Goal: Contribute content: Contribute content

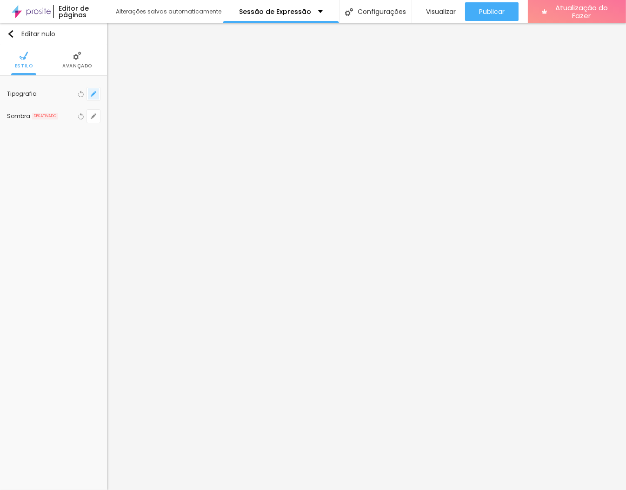
click at [93, 94] on icon "button" at bounding box center [94, 94] width 4 height 4
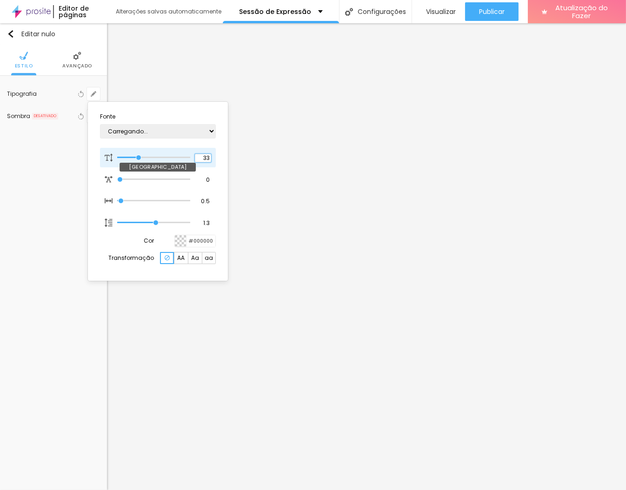
click at [202, 154] on input "33" at bounding box center [203, 158] width 16 height 8
type input "1"
type input "34"
type input "1"
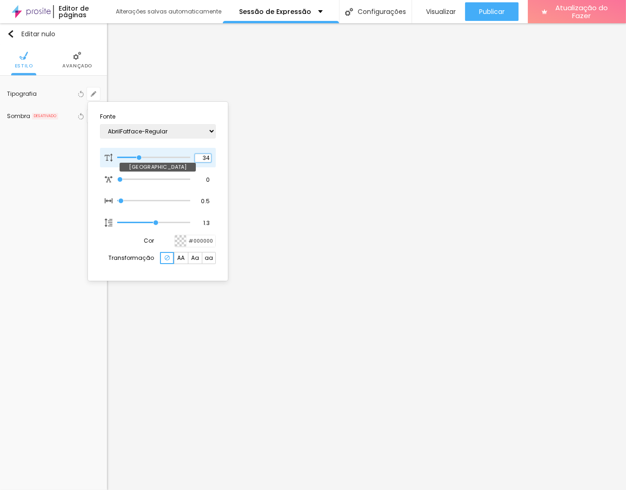
type input "35"
type input "1"
type input "36"
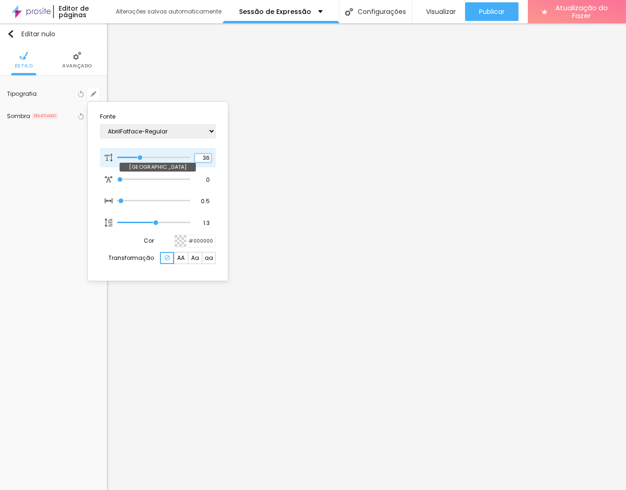
type input "1"
type input "37"
type input "1"
type input "38"
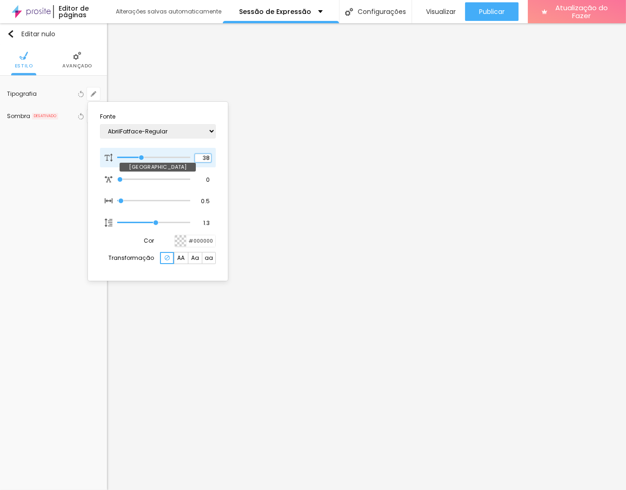
type input "38"
type input "1"
type input "39"
type input "1"
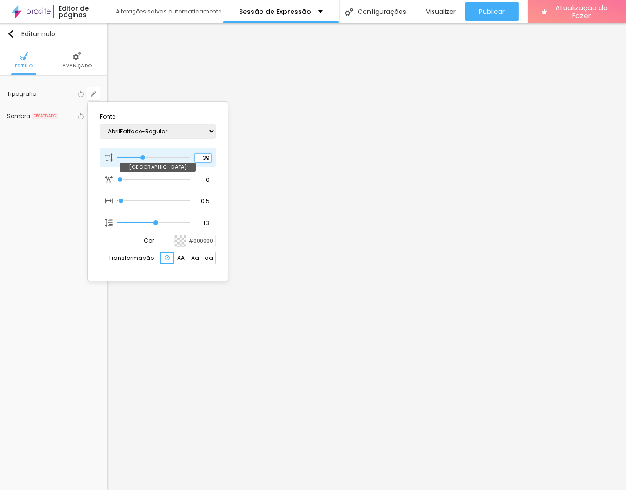
type input "40"
type input "1"
type input "41"
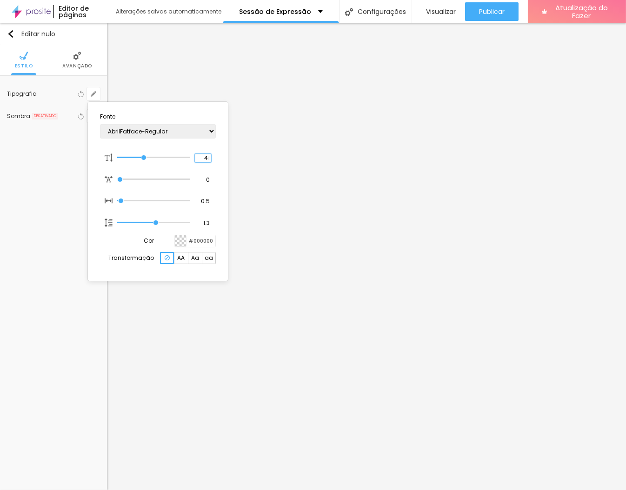
type input "1"
type input "42"
type input "1"
type input "43"
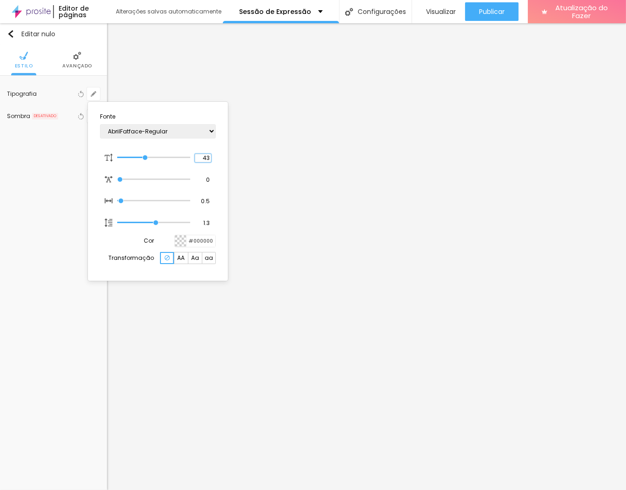
type input "43"
type input "1"
type input "44"
type input "1"
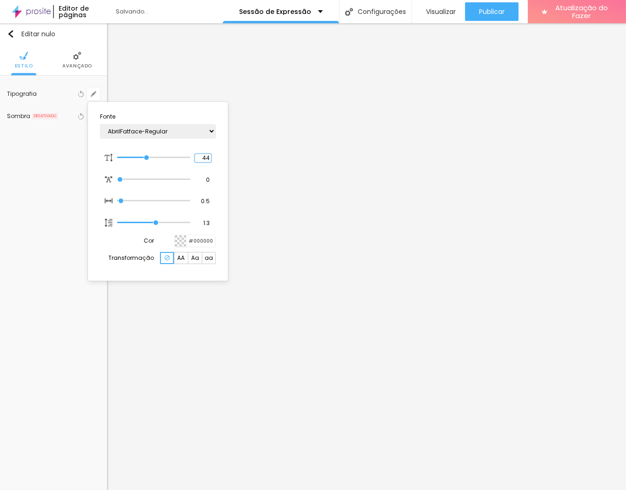
type input "45"
type input "1"
type input "46"
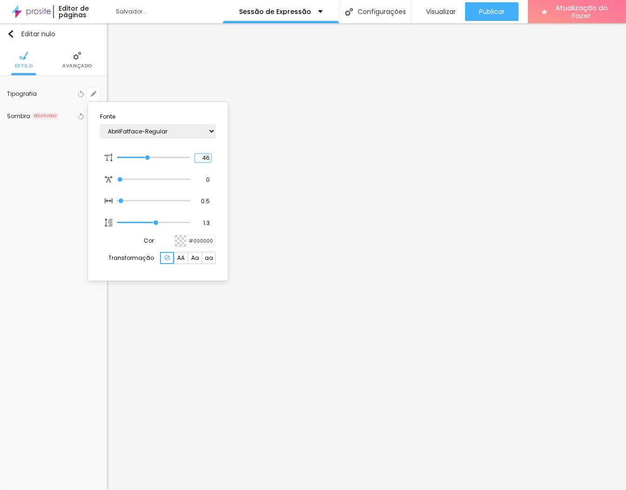
type input "1"
type input "47"
type input "1"
click at [372, 254] on div at bounding box center [313, 245] width 626 height 490
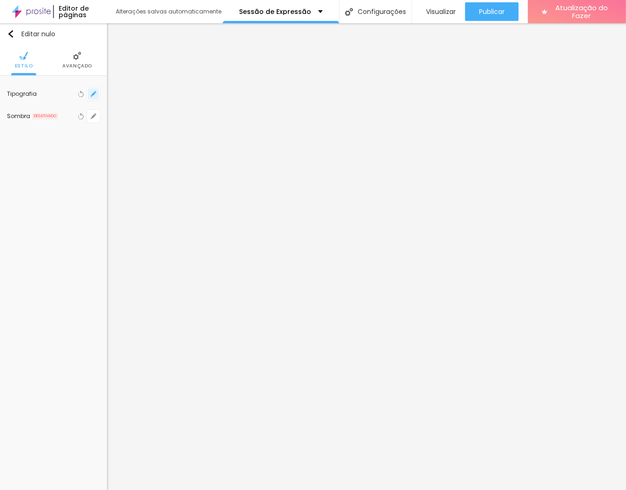
click at [92, 94] on icon "button" at bounding box center [94, 94] width 6 height 6
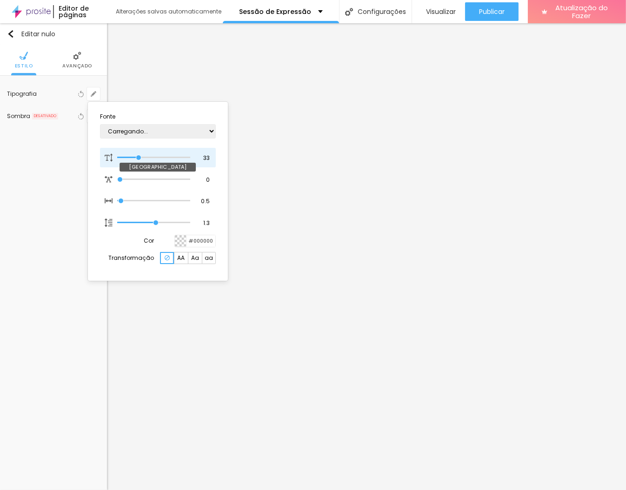
type input "1"
click at [207, 161] on input "33" at bounding box center [203, 158] width 16 height 8
type input "34"
type input "1"
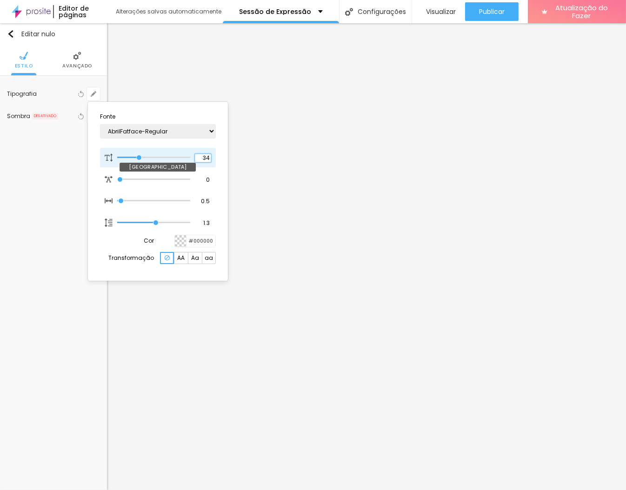
type input "35"
type input "1"
type input "36"
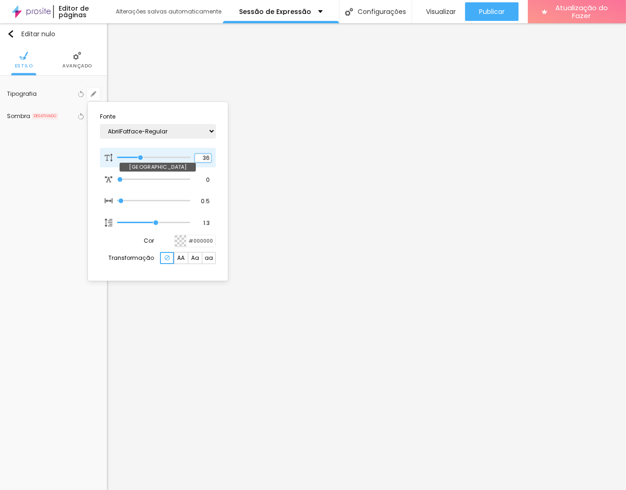
type input "1"
type input "37"
type input "1"
type input "38"
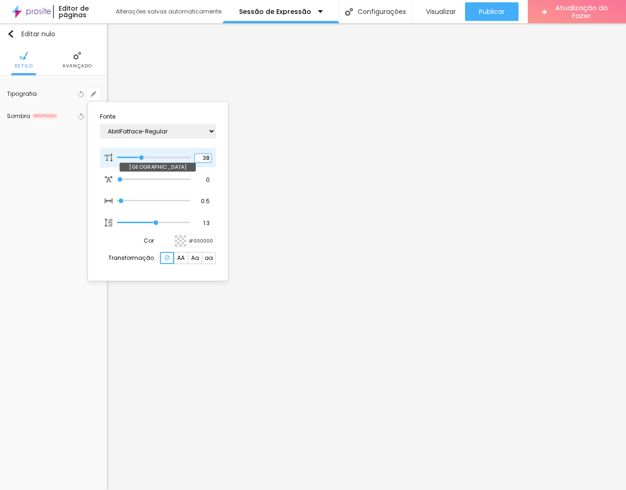
type input "38"
type input "1"
type input "39"
type input "1"
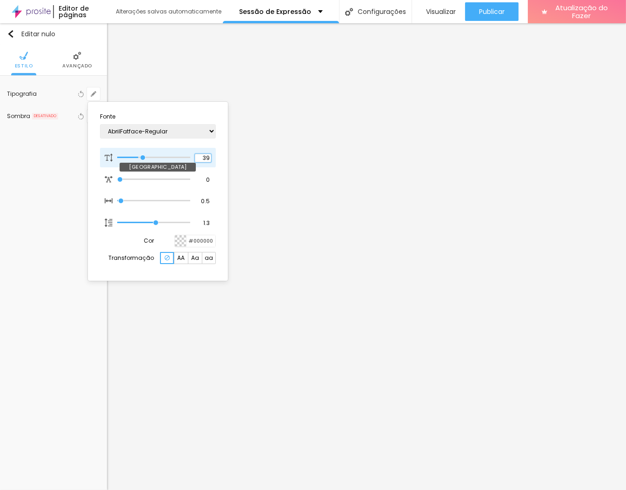
type input "40"
type input "1"
type input "46"
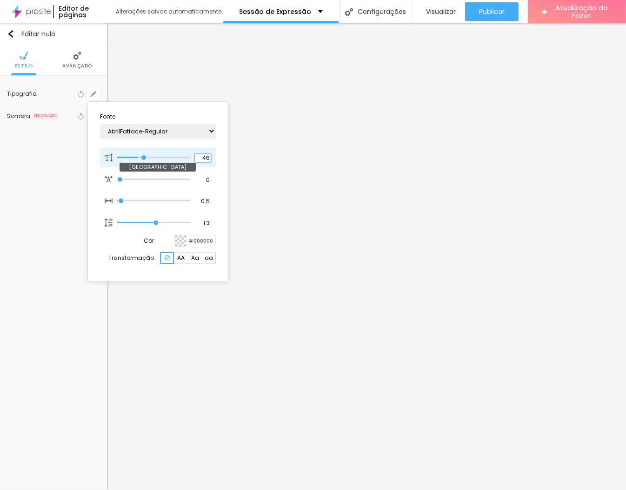
type input "1"
type input "47"
type input "1"
click at [531, 248] on div at bounding box center [313, 245] width 626 height 490
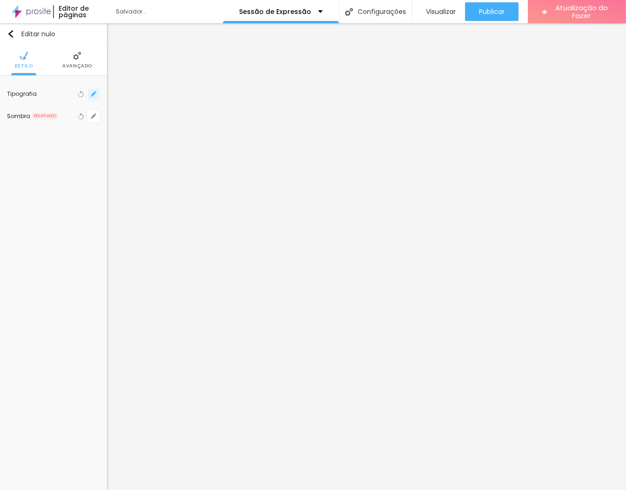
click at [98, 97] on button "button" at bounding box center [93, 93] width 13 height 13
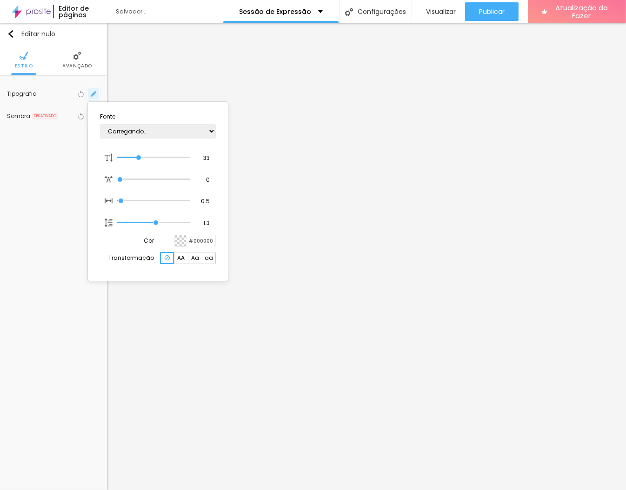
type input "1"
click at [207, 156] on input "33" at bounding box center [203, 158] width 16 height 8
type input "34"
type input "1"
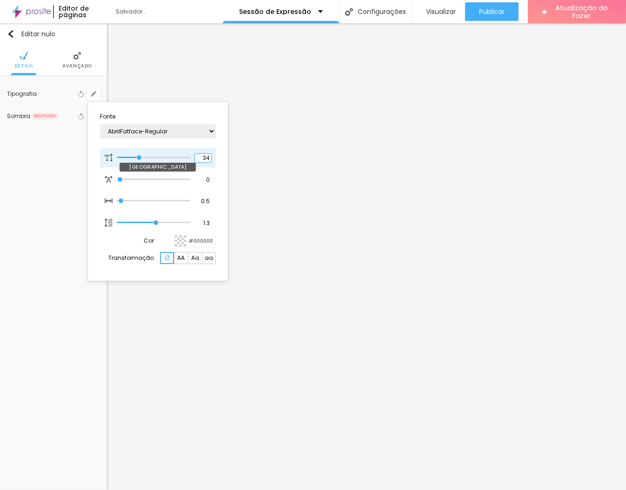
type input "35"
type input "1"
type input "36"
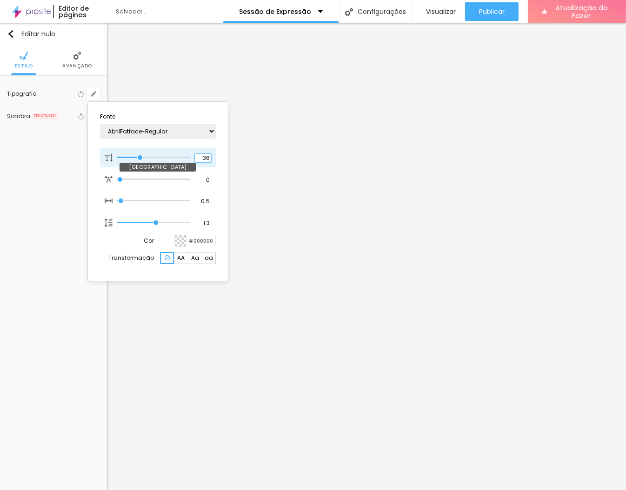
type input "1"
type input "37"
type input "1"
type input "38"
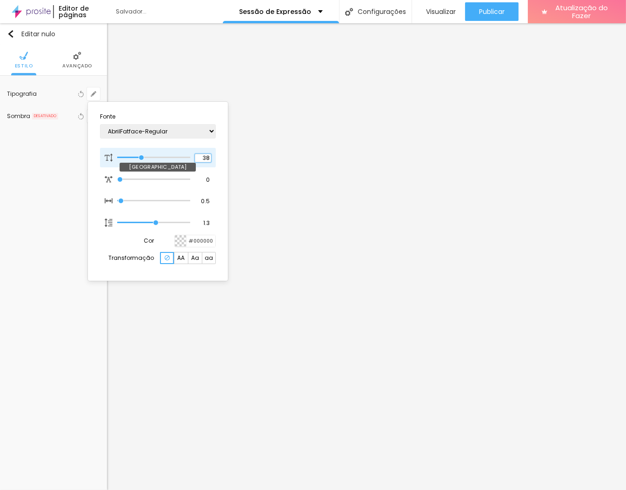
type input "38"
type input "1"
type input "39"
type input "1"
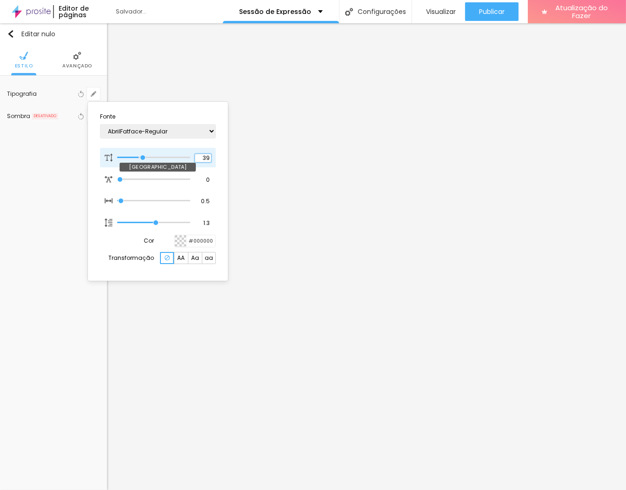
type input "40"
type input "1"
type input "46"
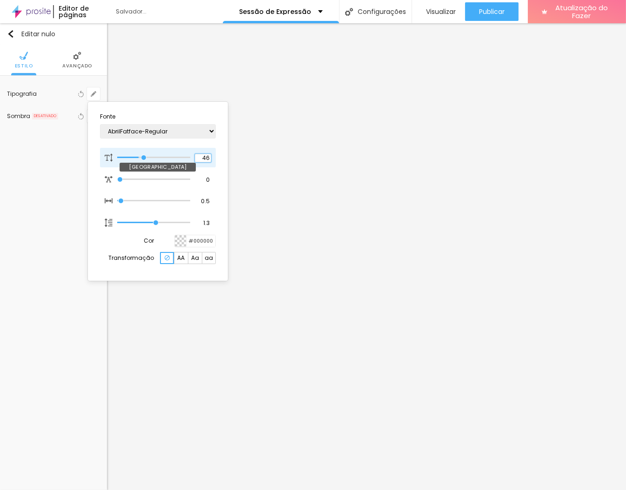
type input "1"
type input "47"
type input "1"
click at [478, 282] on div at bounding box center [313, 245] width 626 height 490
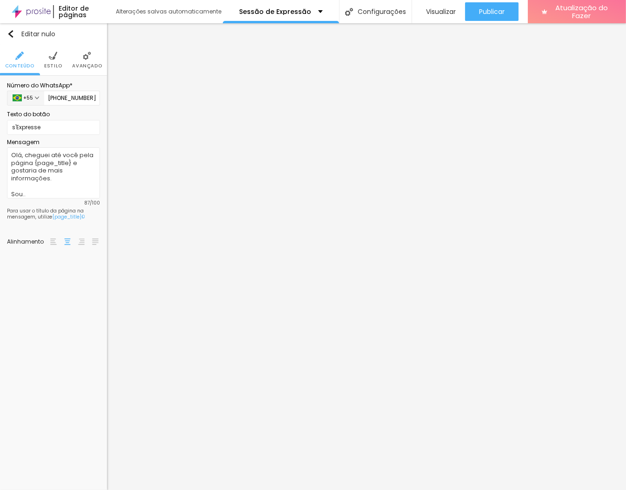
click at [81, 64] on font "Avançado" at bounding box center [87, 65] width 30 height 7
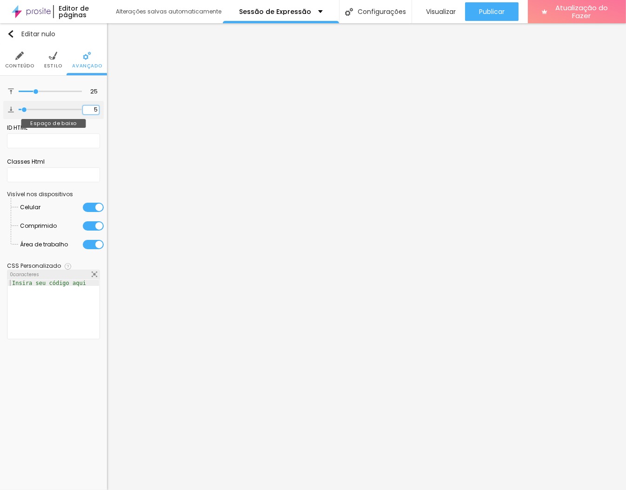
click at [93, 108] on input "5" at bounding box center [91, 110] width 16 height 9
type input "15"
type input "25"
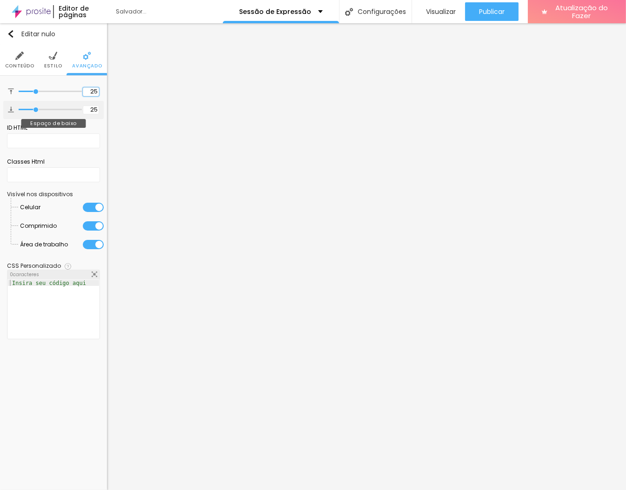
type input "5"
type input "1"
type input "10"
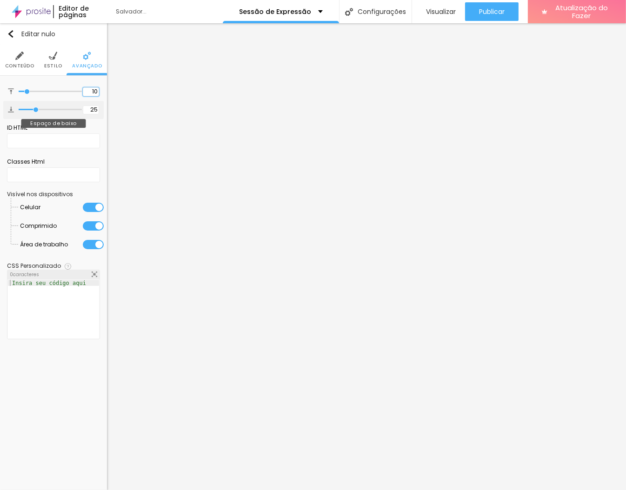
type input "10"
type input "3"
type input "30"
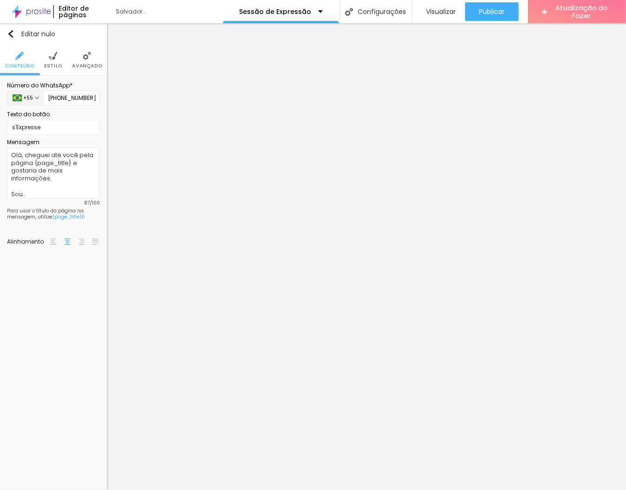
click at [91, 66] on font "Avançado" at bounding box center [87, 65] width 30 height 7
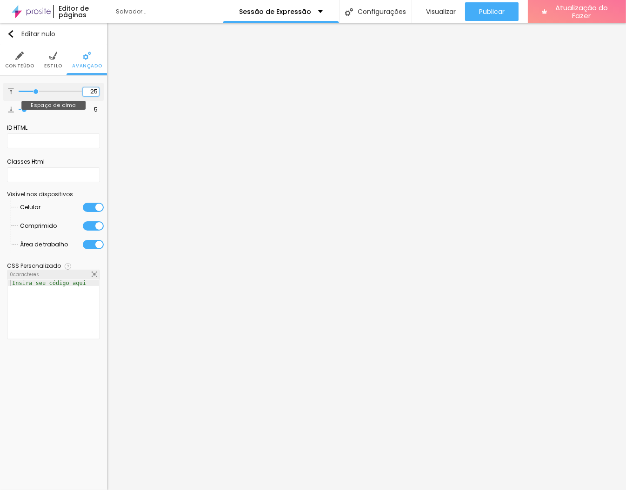
click at [93, 89] on input "25" at bounding box center [91, 91] width 16 height 9
type input "1"
type input "10"
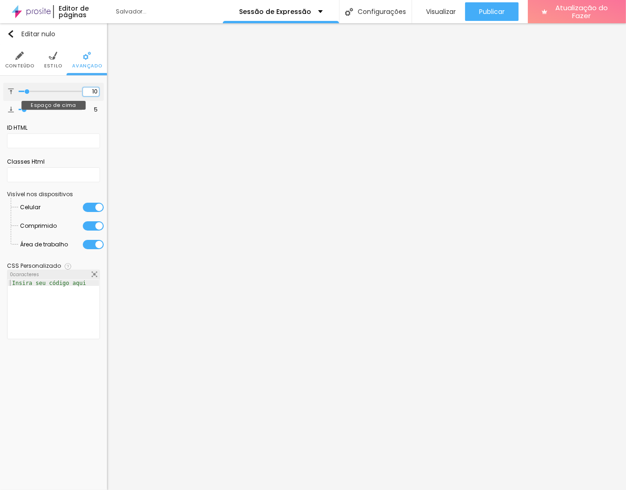
type input "10"
type input "3"
type input "30"
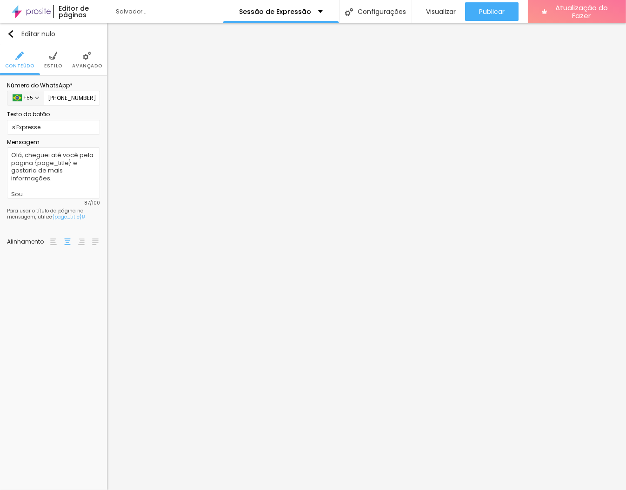
click at [84, 57] on img at bounding box center [87, 56] width 8 height 8
click at [90, 59] on img at bounding box center [87, 56] width 8 height 8
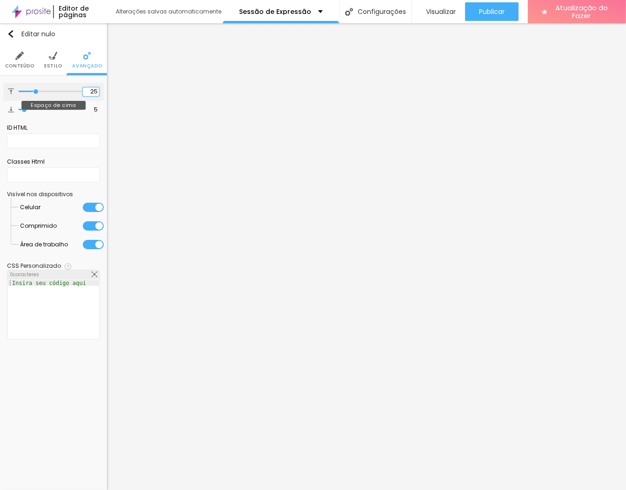
click at [94, 92] on input "25" at bounding box center [91, 91] width 16 height 9
type input "1"
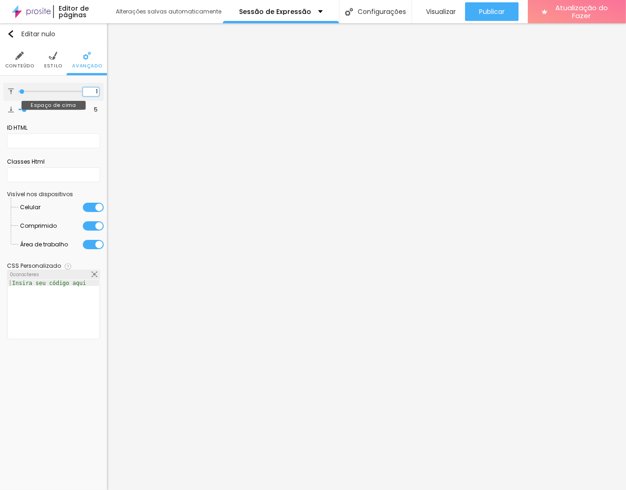
type input "10"
type input "3"
type input "30"
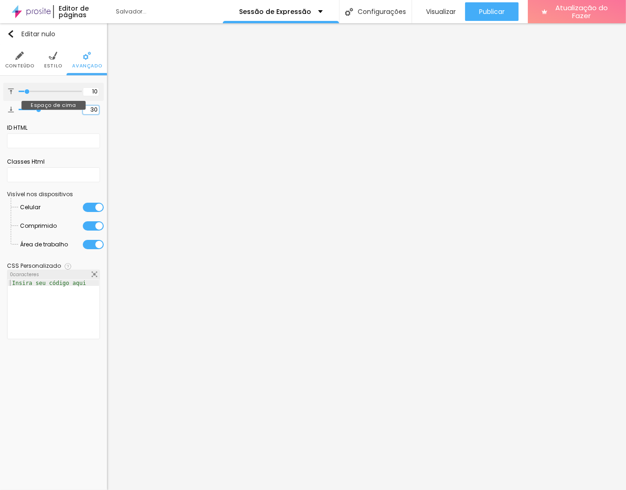
type input "30"
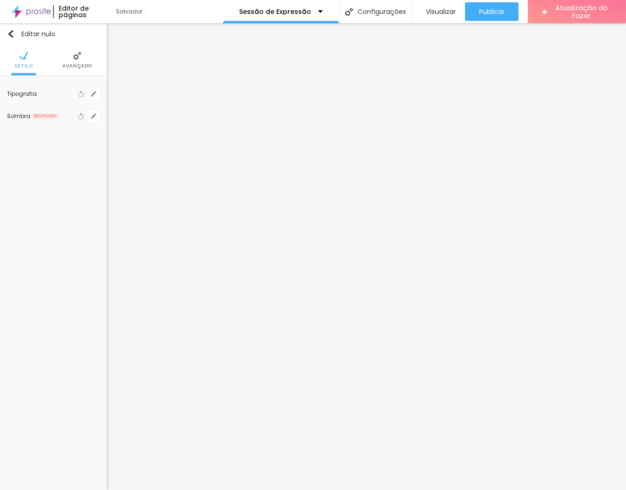
click at [72, 55] on li "Avançado" at bounding box center [77, 60] width 30 height 31
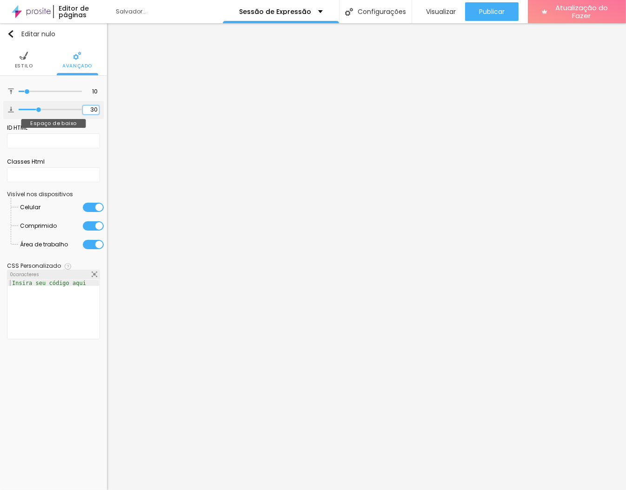
click at [94, 107] on input "30" at bounding box center [91, 110] width 16 height 9
type input "1"
type input "10"
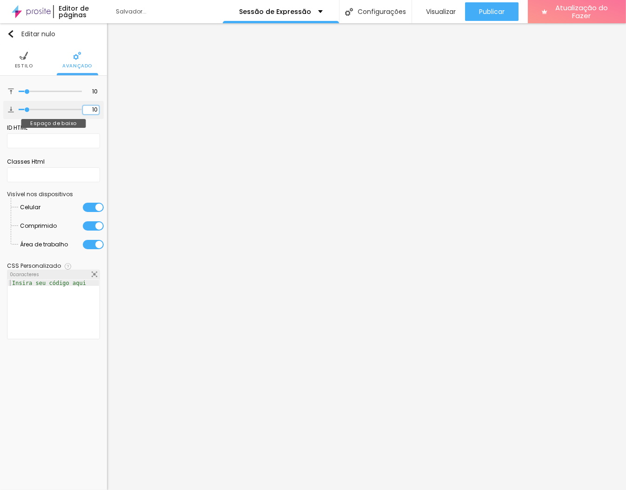
type input "10"
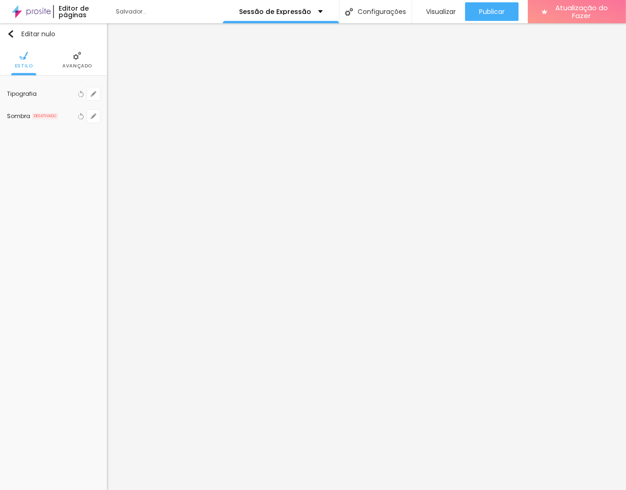
click at [78, 56] on img at bounding box center [77, 56] width 8 height 8
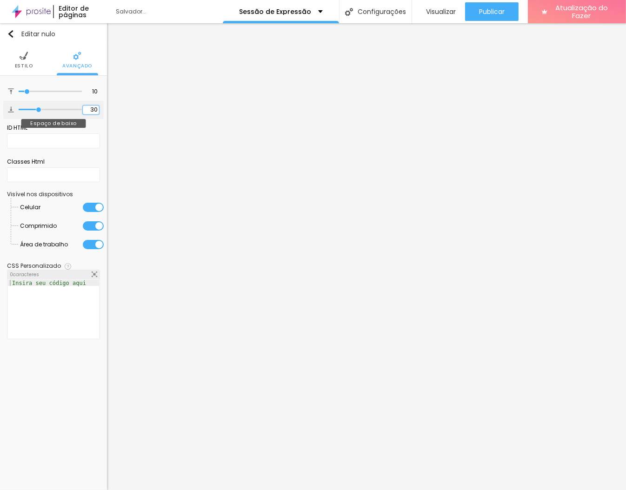
click at [91, 113] on input "30" at bounding box center [91, 110] width 16 height 9
type input "1"
type input "10"
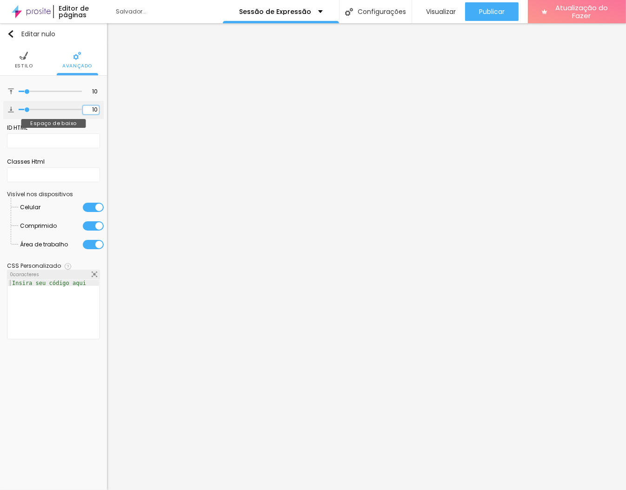
type input "10"
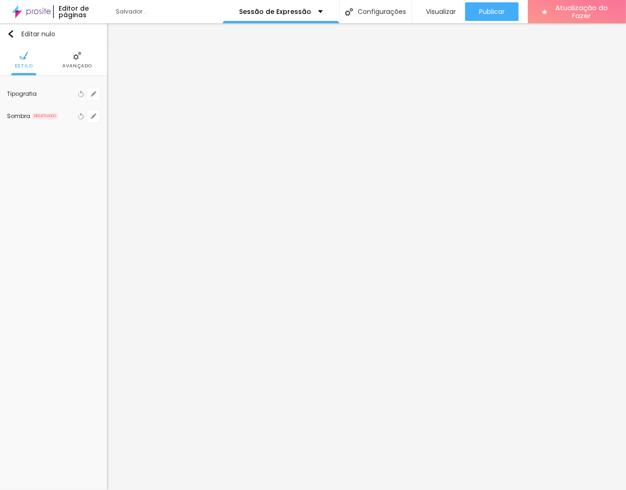
click at [73, 58] on img at bounding box center [77, 56] width 8 height 8
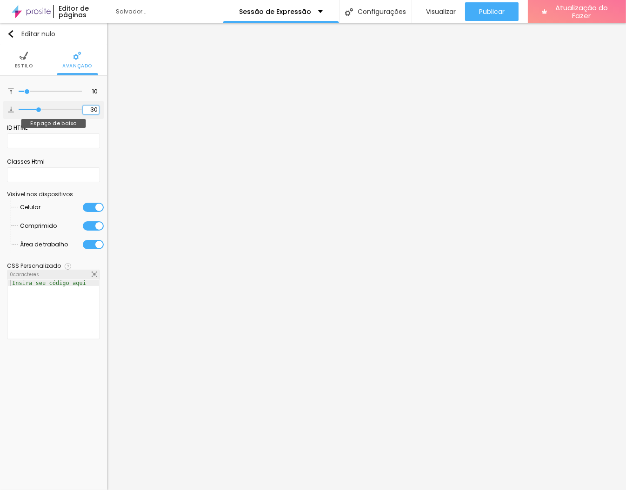
click at [93, 106] on input "30" at bounding box center [91, 110] width 16 height 9
type input "1"
type input "10"
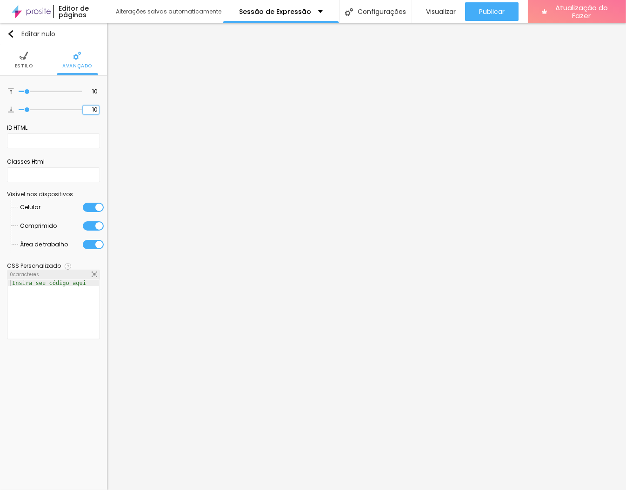
type input "10"
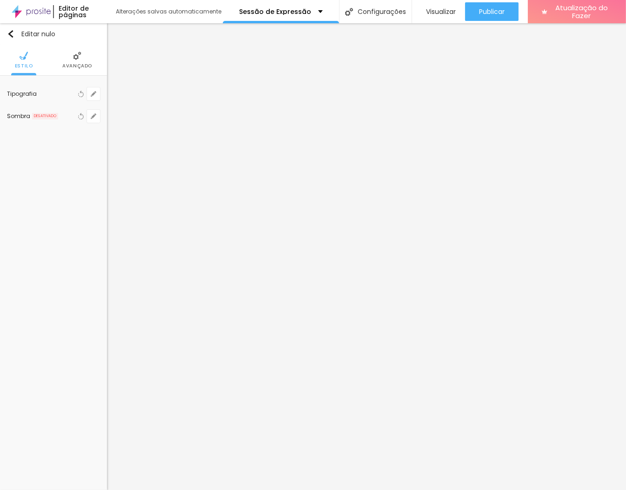
click at [78, 65] on font "Avançado" at bounding box center [77, 65] width 30 height 7
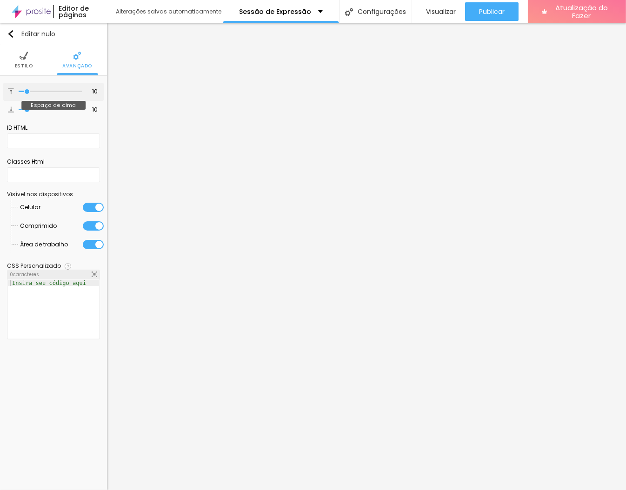
type input "23"
type input "32"
type input "43"
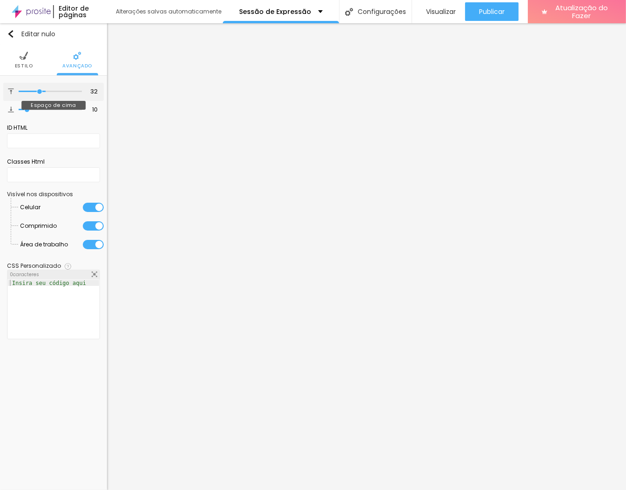
type input "43"
type input "47"
type input "49"
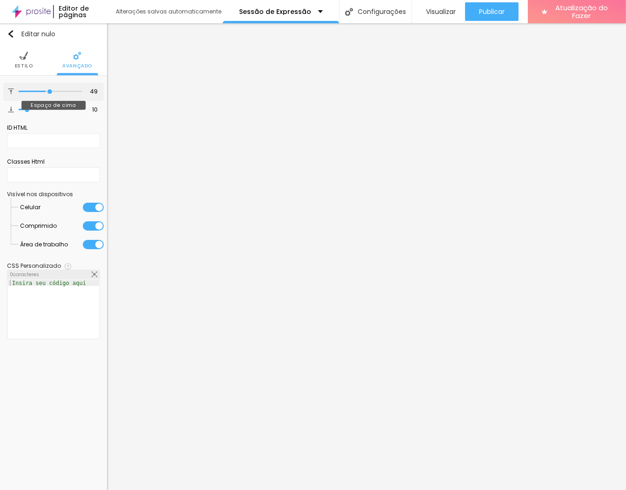
type input "50"
type input "51"
type input "53"
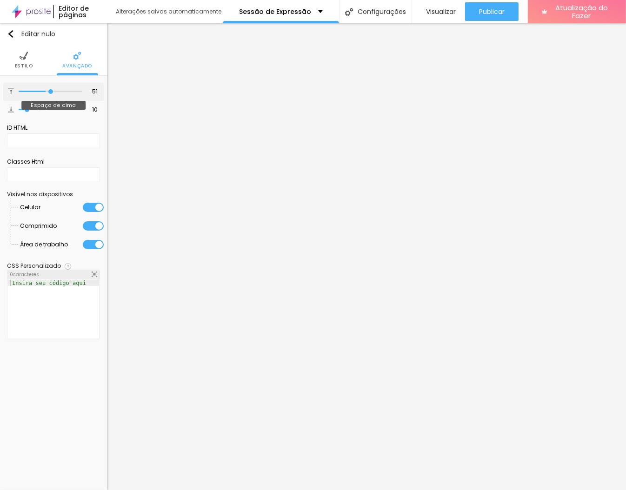
type input "53"
type input "54"
type input "56"
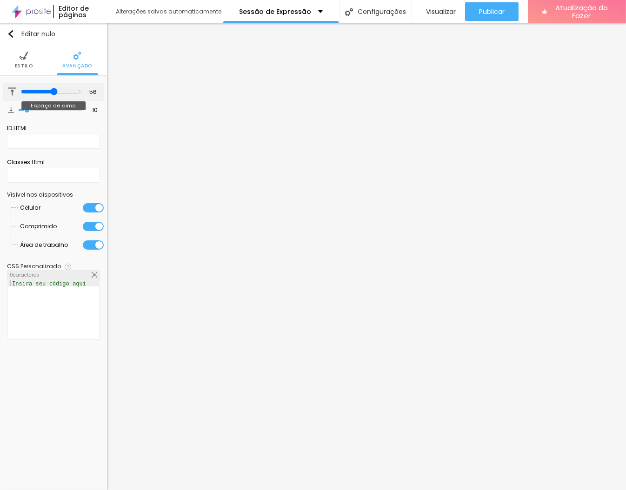
type input "57"
type input "58"
type input "26"
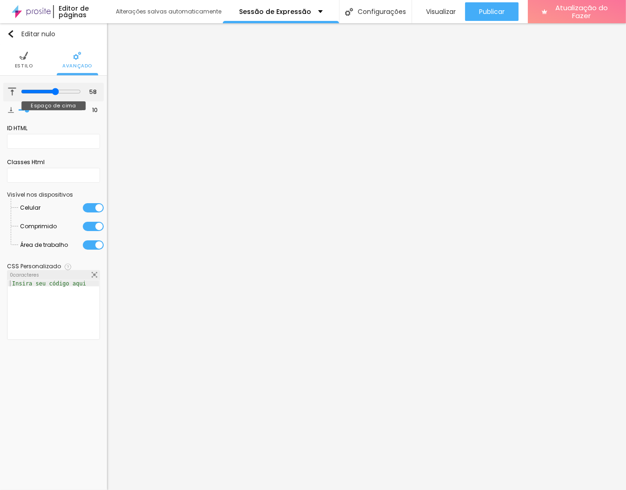
type input "26"
type input "18"
type input "11"
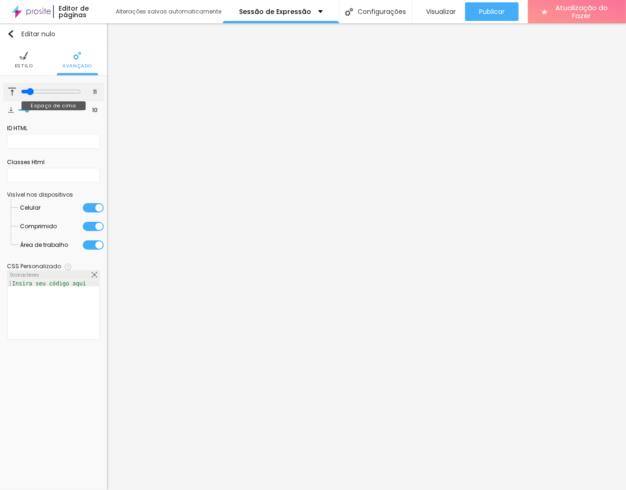
type input "8"
type input "7"
type input "6"
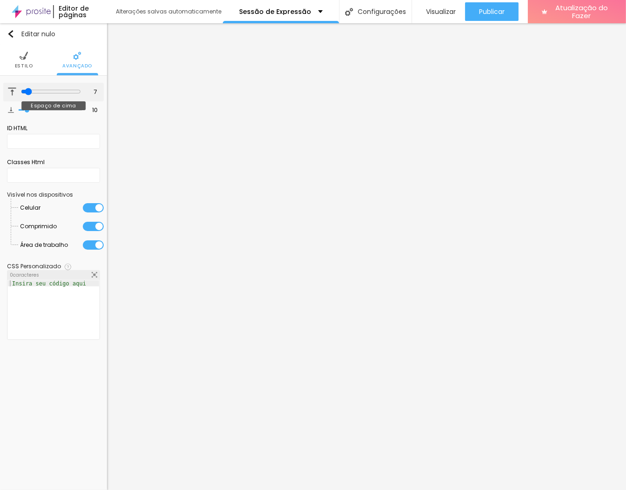
type input "6"
type input "5"
type input "4"
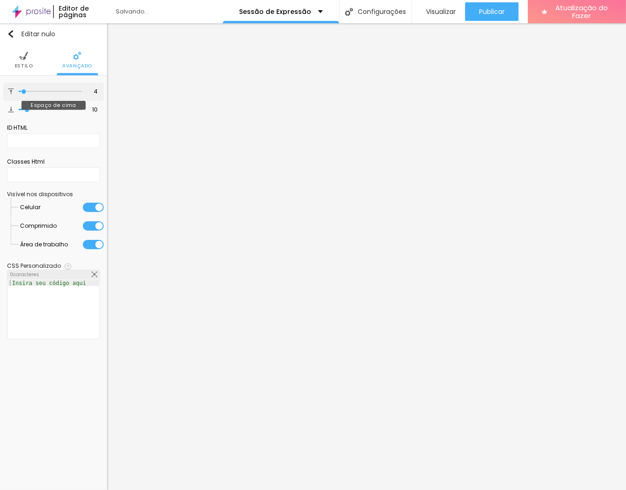
type input "3"
type input "2"
type input "3"
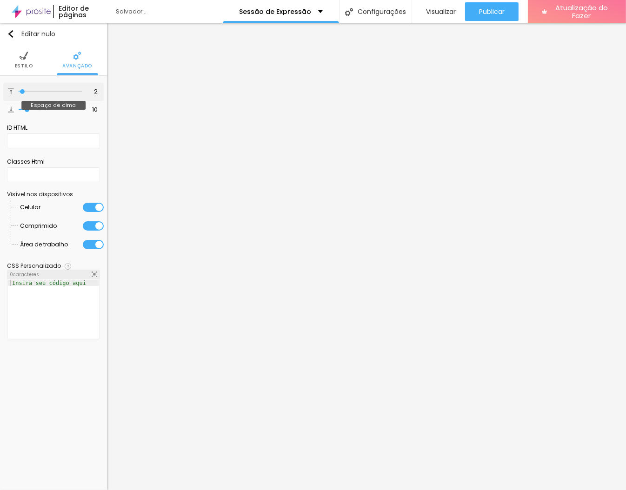
type input "3"
type input "10"
type input "29"
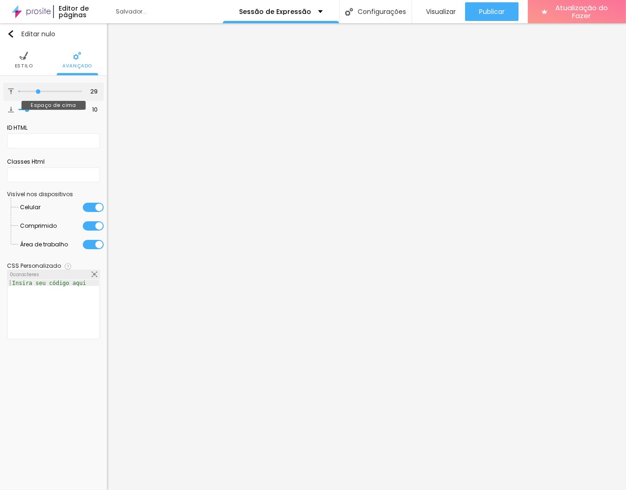
type input "36"
type input "41"
type input "47"
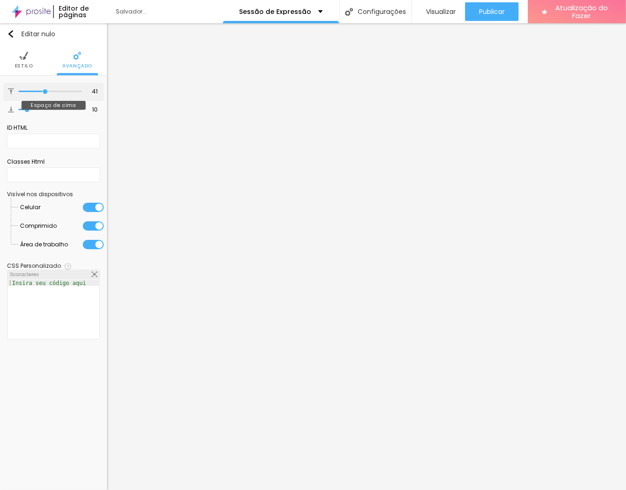
type input "47"
type input "52"
type input "53"
drag, startPoint x: 27, startPoint y: 90, endPoint x: 53, endPoint y: 90, distance: 26.1
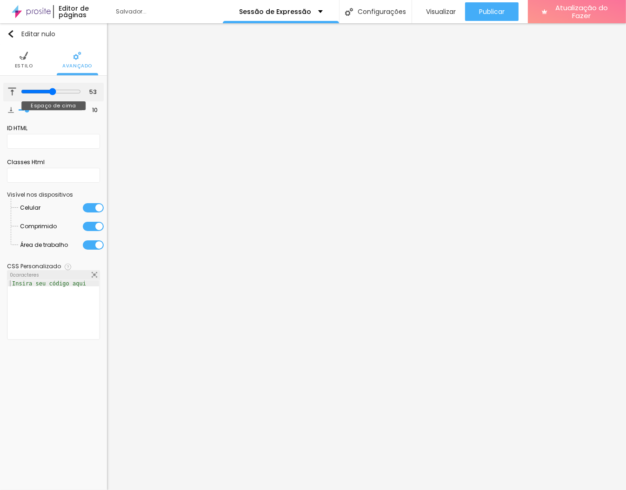
click at [53, 90] on input "range" at bounding box center [51, 91] width 60 height 7
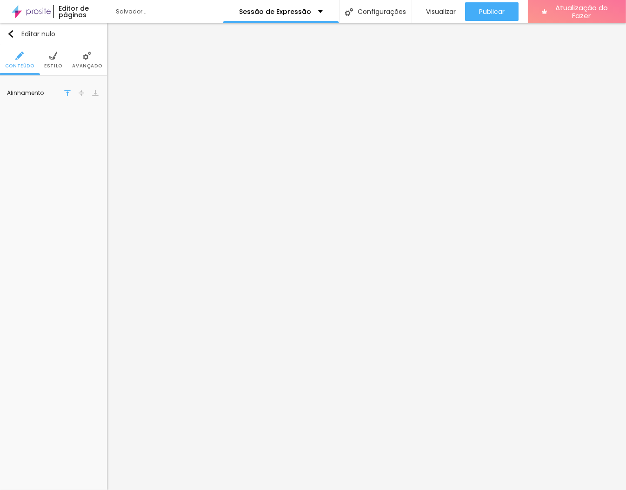
click at [89, 60] on li "Avançado" at bounding box center [87, 60] width 30 height 31
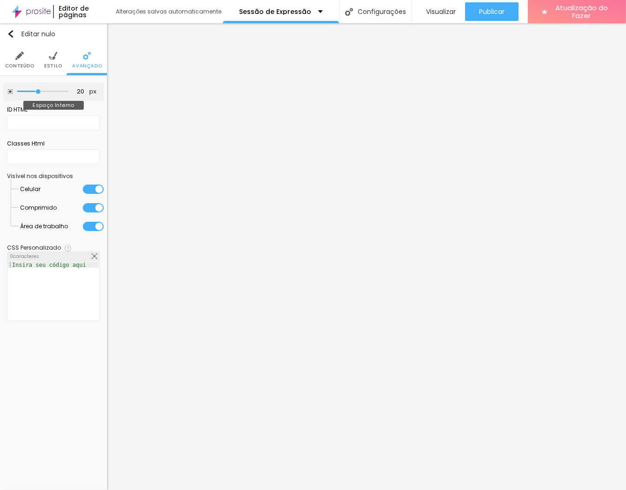
drag, startPoint x: 20, startPoint y: 93, endPoint x: 39, endPoint y: 93, distance: 18.6
click at [39, 93] on input "range" at bounding box center [42, 91] width 51 height 5
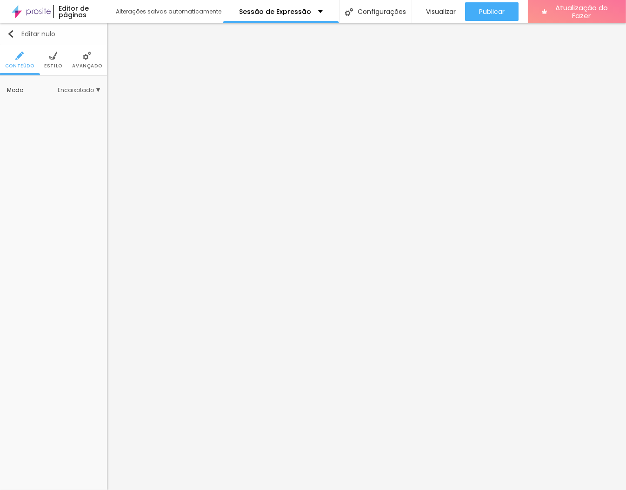
click at [7, 35] on img "button" at bounding box center [10, 33] width 7 height 7
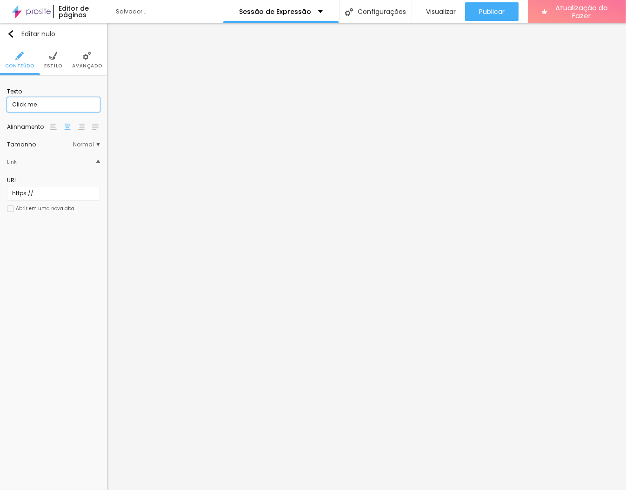
click at [49, 108] on input "Click me" at bounding box center [53, 104] width 93 height 15
click at [87, 195] on input "[URL][DOMAIN_NAME]" at bounding box center [53, 193] width 93 height 15
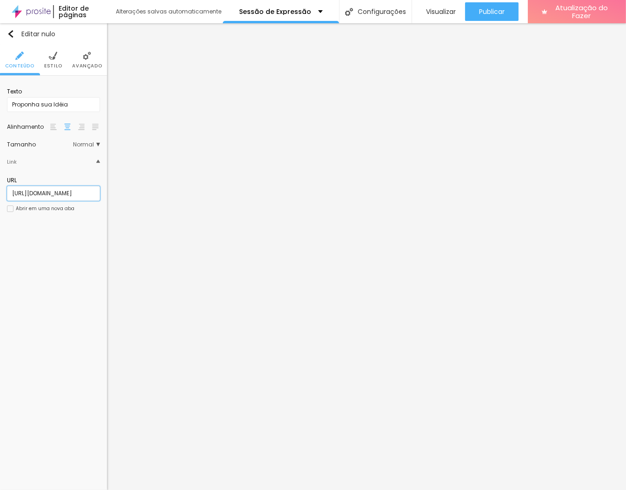
click at [87, 195] on input "[URL][DOMAIN_NAME]" at bounding box center [53, 193] width 93 height 15
click at [68, 104] on input "Proponha sua Idéia" at bounding box center [53, 104] width 93 height 15
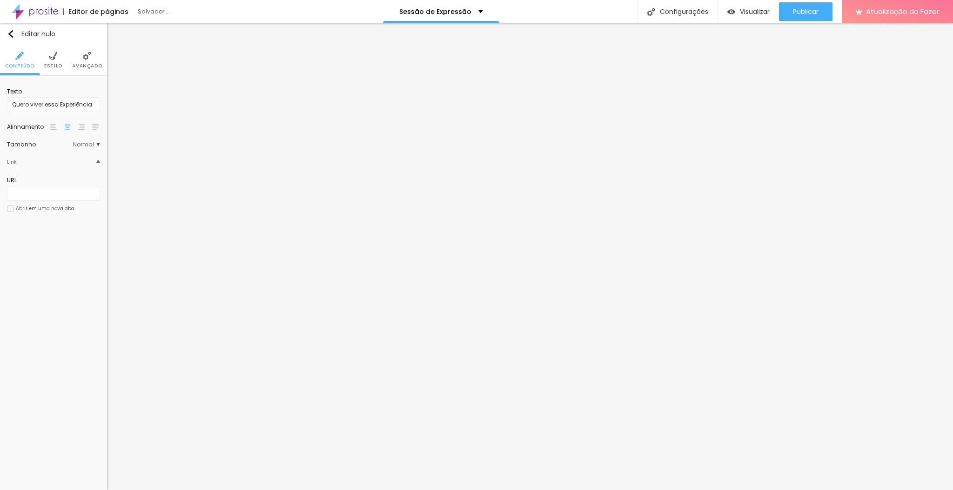
click at [91, 66] on font "Avançado" at bounding box center [87, 65] width 30 height 7
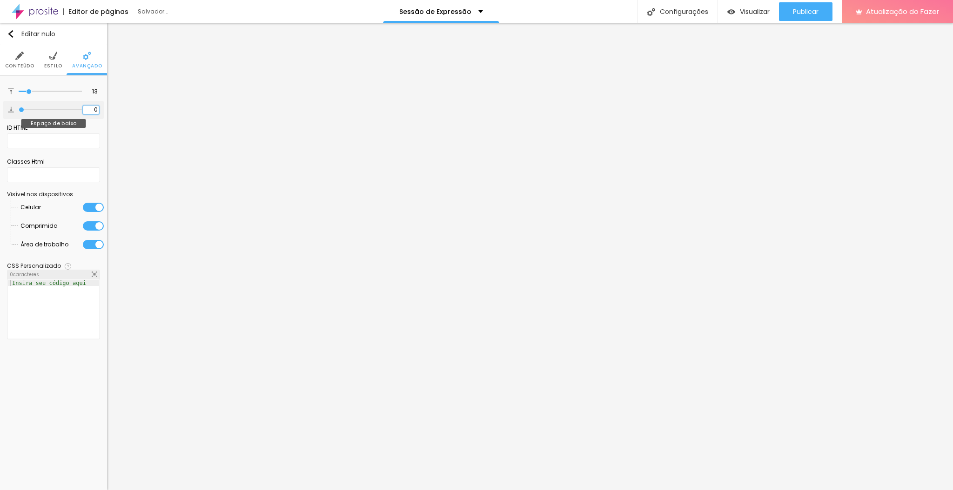
click at [93, 109] on input "0" at bounding box center [91, 110] width 16 height 9
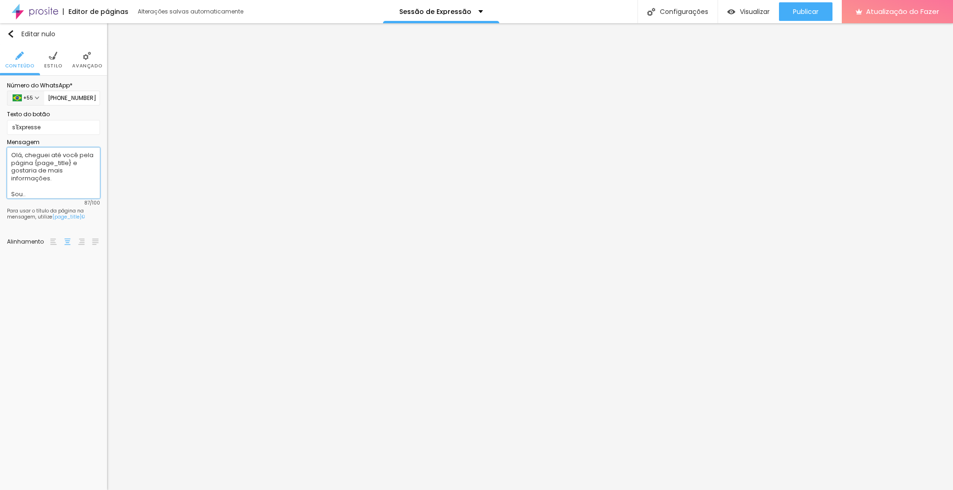
click at [15, 157] on textarea "Olá, cheguei até você pela página {page_title} e gostaria de mais informações. …" at bounding box center [53, 172] width 93 height 51
drag, startPoint x: 15, startPoint y: 157, endPoint x: 62, endPoint y: 200, distance: 63.5
click at [62, 200] on div "Olá, cheguei até você pela página {page_title} e gostaria de mais informações. …" at bounding box center [53, 176] width 93 height 58
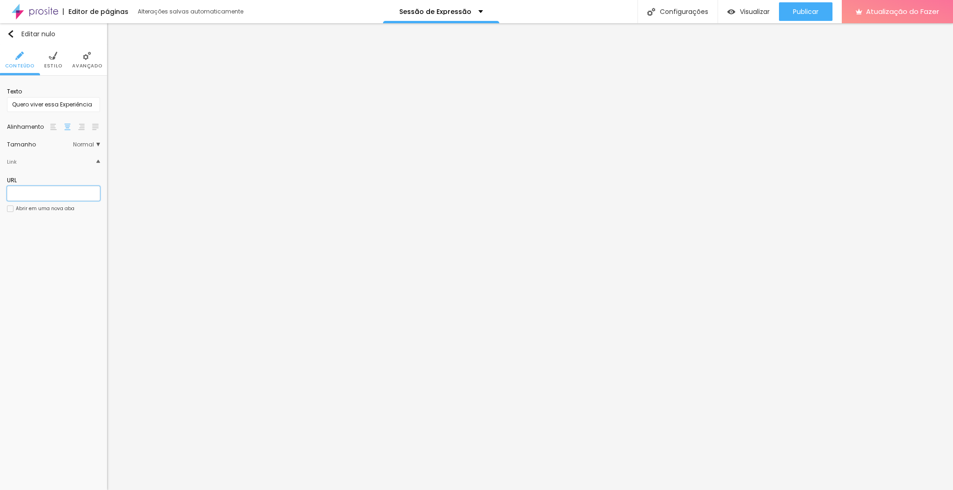
click at [62, 198] on input "text" at bounding box center [53, 193] width 93 height 15
paste input "[URL][DOMAIN_NAME].."
click at [87, 192] on input "[URL][DOMAIN_NAME].." at bounding box center [53, 193] width 93 height 15
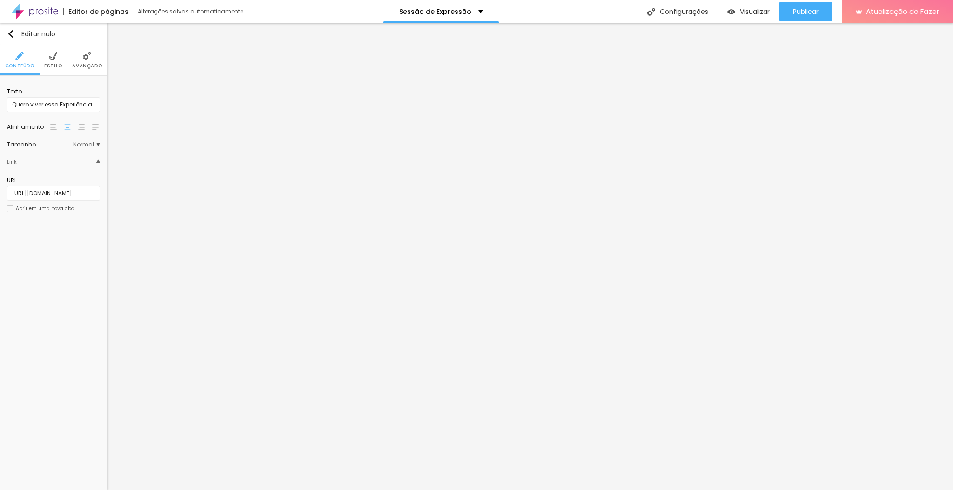
click at [54, 60] on li "Estilo" at bounding box center [53, 60] width 18 height 31
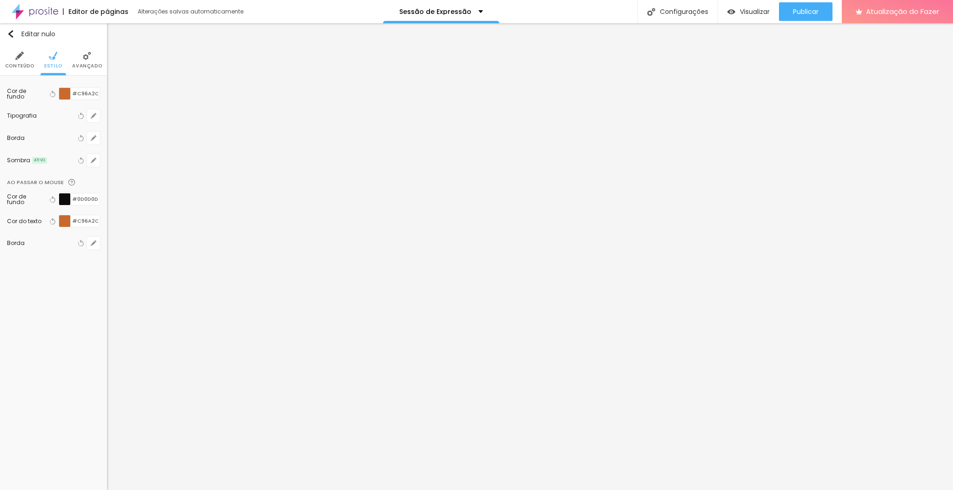
click at [94, 58] on li "Avançado" at bounding box center [87, 60] width 30 height 31
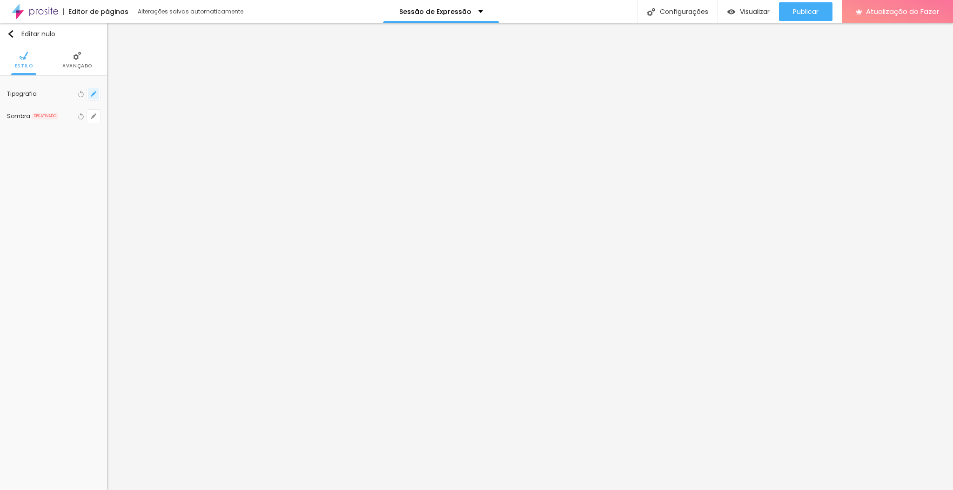
click at [94, 99] on button "button" at bounding box center [93, 93] width 13 height 13
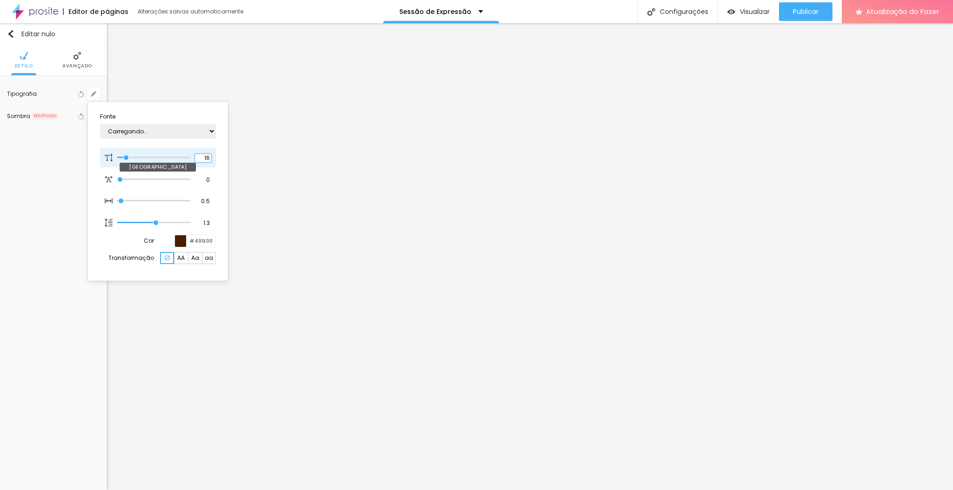
click at [207, 161] on input "16" at bounding box center [203, 158] width 16 height 8
click at [237, 342] on div at bounding box center [476, 245] width 953 height 490
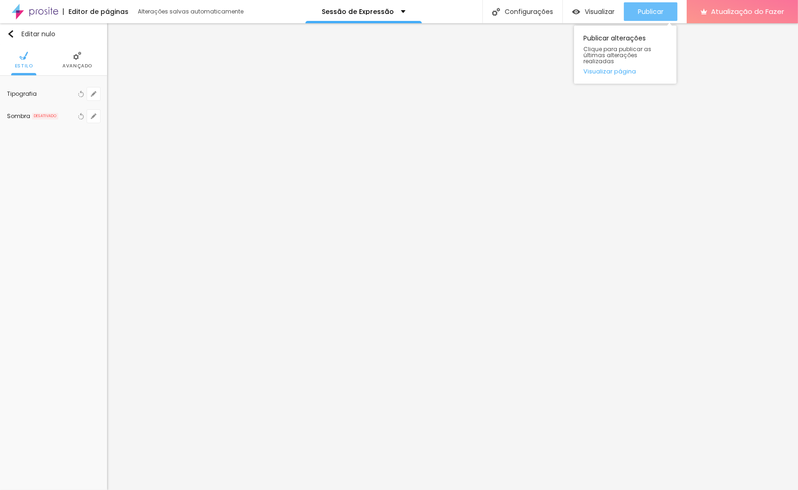
click at [646, 6] on div "Publicar" at bounding box center [650, 11] width 26 height 19
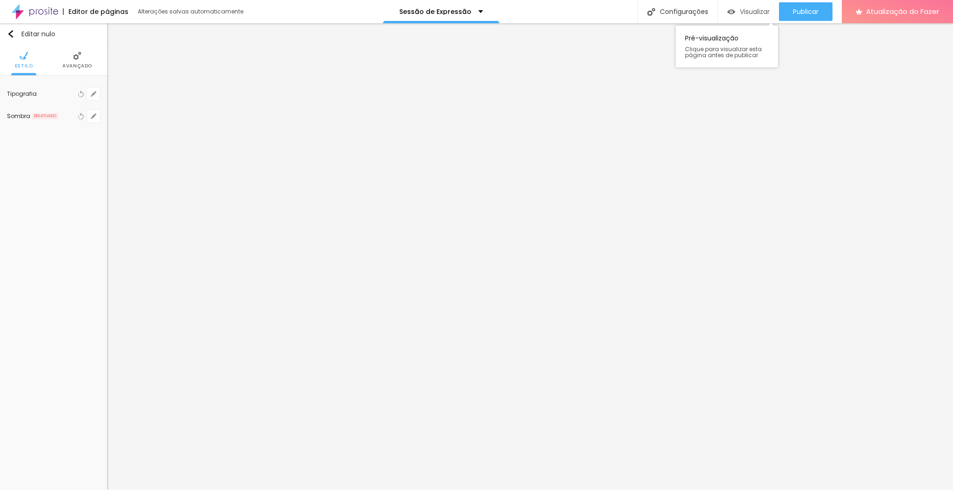
click at [758, 11] on font "Visualizar" at bounding box center [755, 11] width 30 height 9
